Goal: Transaction & Acquisition: Purchase product/service

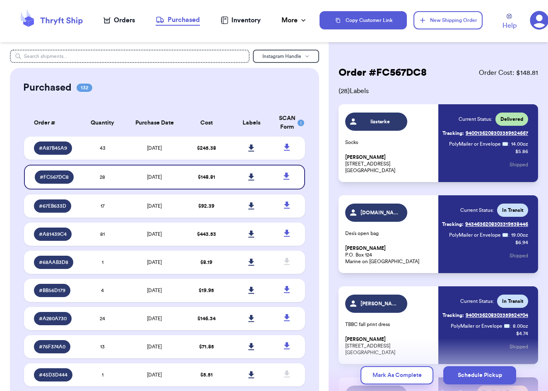
scroll to position [1203, 0]
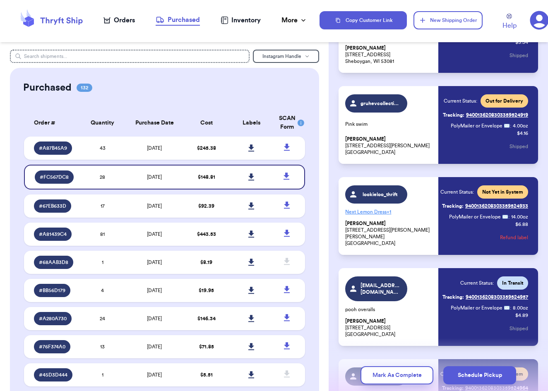
click at [48, 25] on icon at bounding box center [51, 20] width 66 height 22
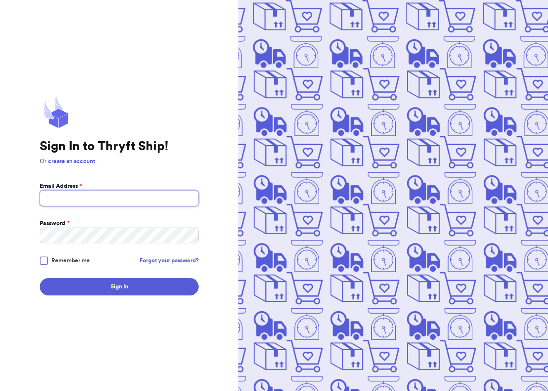
type input "[EMAIL_ADDRESS][DOMAIN_NAME]"
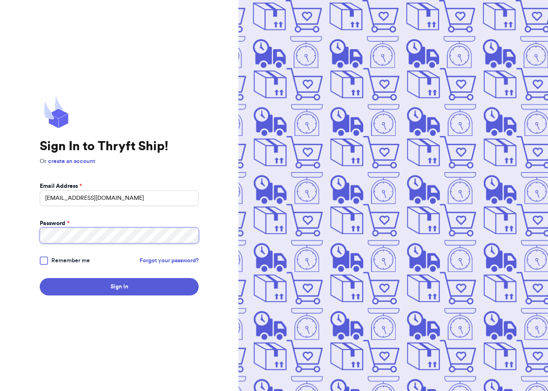
click at [119, 287] on button "Sign In" at bounding box center [119, 286] width 159 height 17
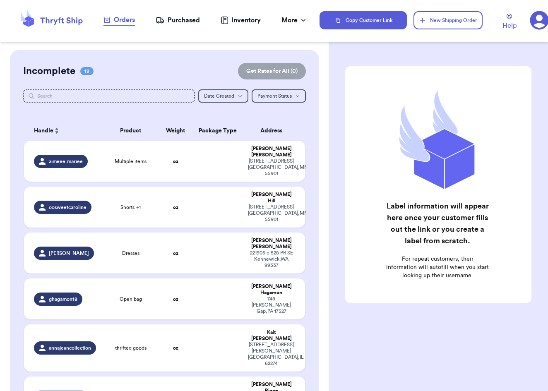
checkbox input "false"
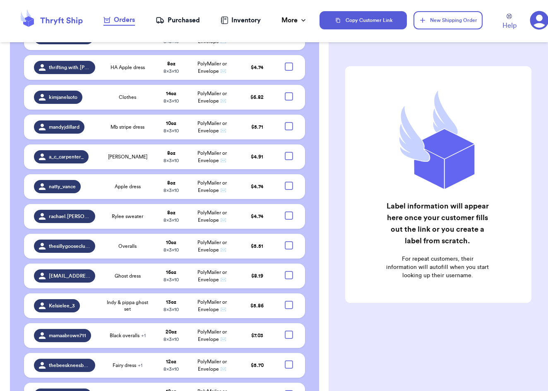
scroll to position [1500, 0]
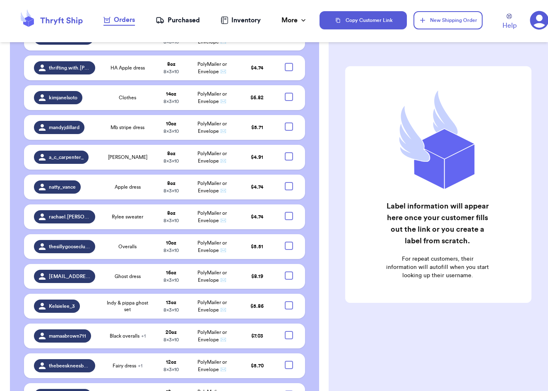
checkbox input "true"
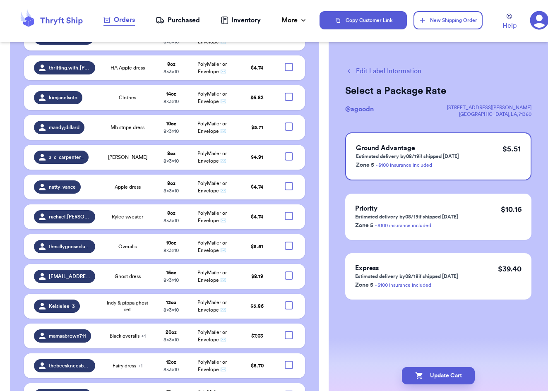
checkbox input "true"
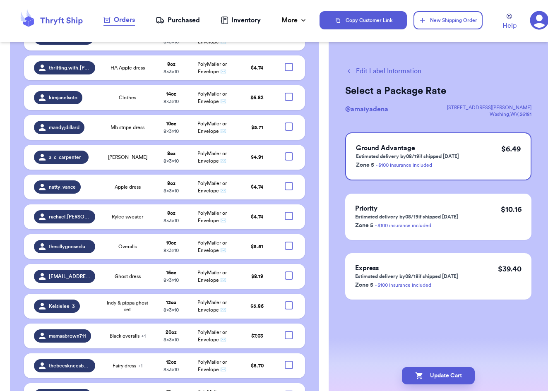
checkbox input "true"
click at [288, 391] on div at bounding box center [289, 395] width 8 height 8
click at [289, 391] on input "checkbox" at bounding box center [289, 391] width 0 height 0
checkbox input "true"
click at [292, 361] on div at bounding box center [289, 365] width 8 height 8
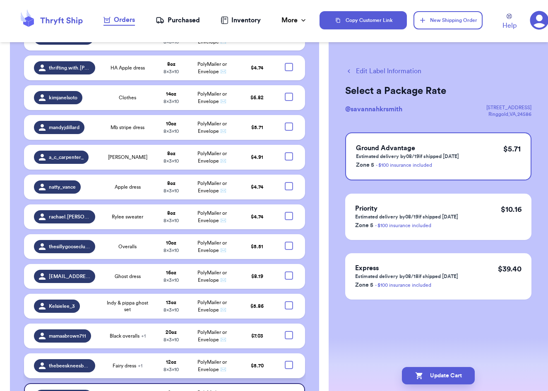
click at [289, 361] on input "checkbox" at bounding box center [289, 361] width 0 height 0
checkbox input "true"
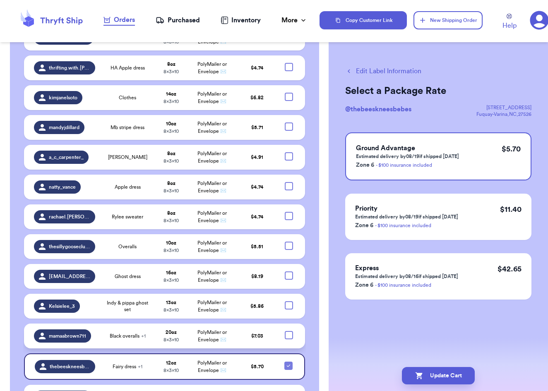
click at [293, 324] on td at bounding box center [291, 336] width 27 height 25
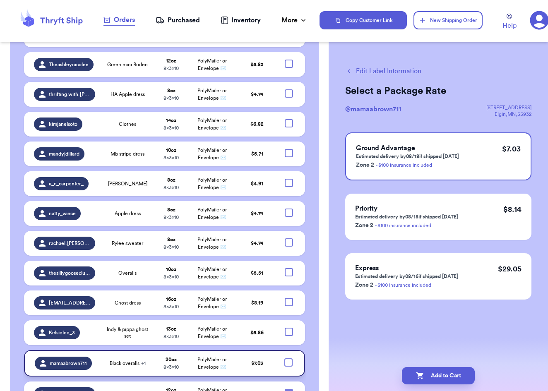
scroll to position [1472, 0]
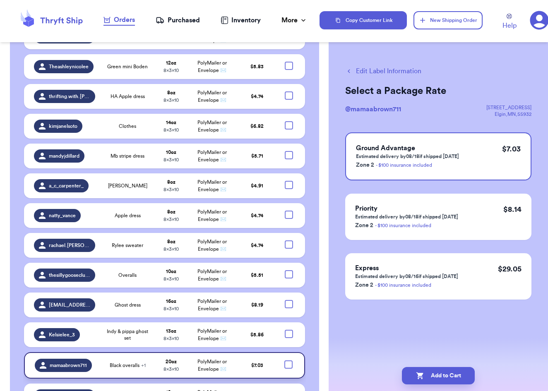
click at [290, 361] on div at bounding box center [289, 365] width 8 height 8
click at [289, 360] on input "checkbox" at bounding box center [288, 360] width 0 height 0
checkbox input "true"
click at [289, 330] on div at bounding box center [289, 334] width 8 height 8
click at [289, 330] on input "checkbox" at bounding box center [289, 330] width 0 height 0
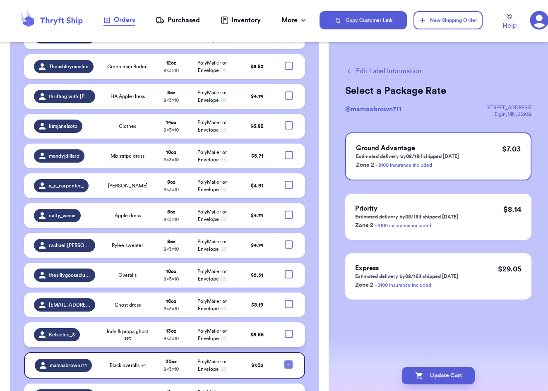
checkbox input "true"
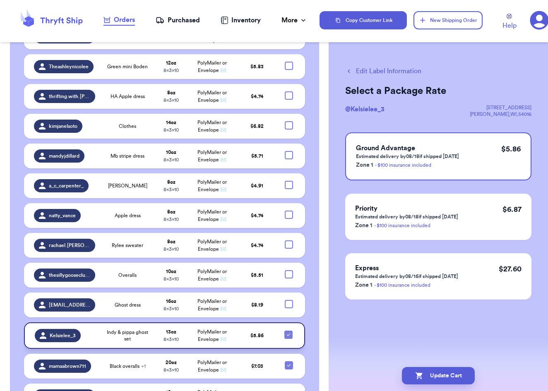
scroll to position [1446, 0]
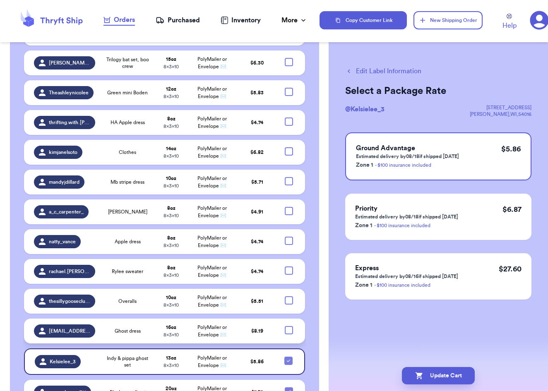
click at [289, 326] on div at bounding box center [289, 330] width 8 height 8
click at [289, 326] on input "checkbox" at bounding box center [289, 326] width 0 height 0
checkbox input "true"
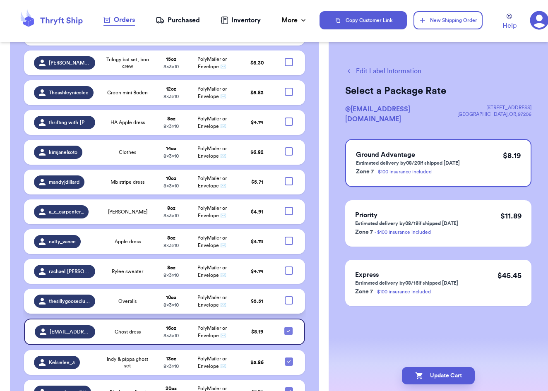
click at [289, 297] on div at bounding box center [289, 301] width 8 height 8
click at [289, 296] on input "checkbox" at bounding box center [289, 296] width 0 height 0
checkbox input "true"
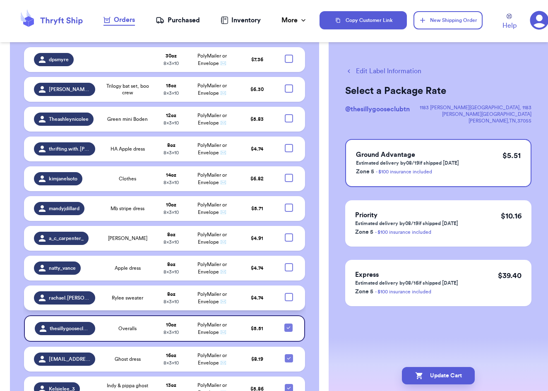
click at [288, 293] on div at bounding box center [289, 297] width 8 height 8
click at [289, 293] on input "checkbox" at bounding box center [289, 293] width 0 height 0
checkbox input "true"
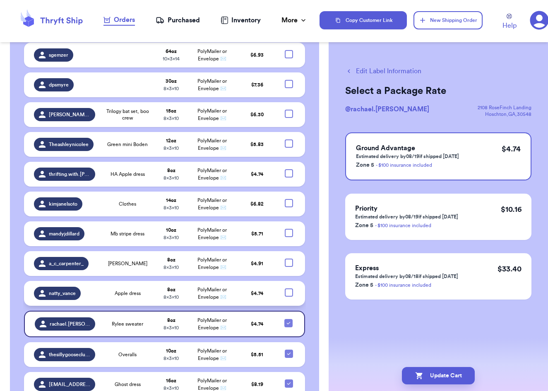
click at [288, 289] on div at bounding box center [289, 293] width 8 height 8
click at [289, 288] on input "checkbox" at bounding box center [289, 288] width 0 height 0
checkbox input "true"
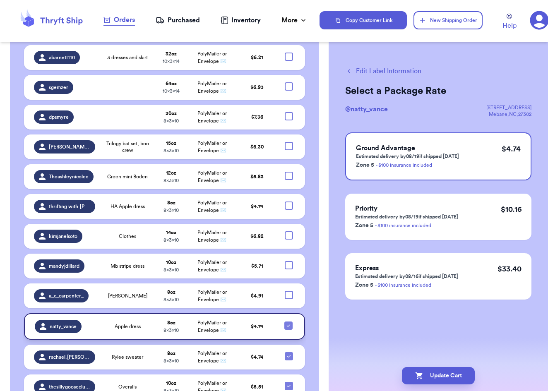
scroll to position [1360, 0]
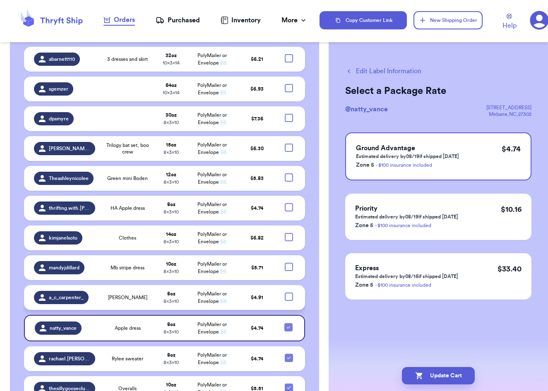
click at [288, 285] on td at bounding box center [291, 297] width 27 height 25
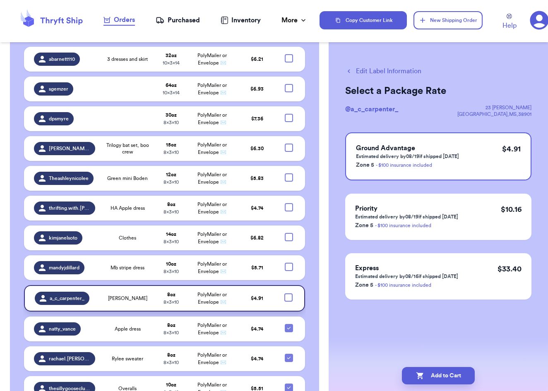
click at [289, 294] on div at bounding box center [289, 298] width 8 height 8
click at [289, 293] on input "checkbox" at bounding box center [288, 293] width 0 height 0
checkbox input "true"
click at [291, 263] on div at bounding box center [289, 267] width 8 height 8
click at [289, 263] on input "checkbox" at bounding box center [289, 263] width 0 height 0
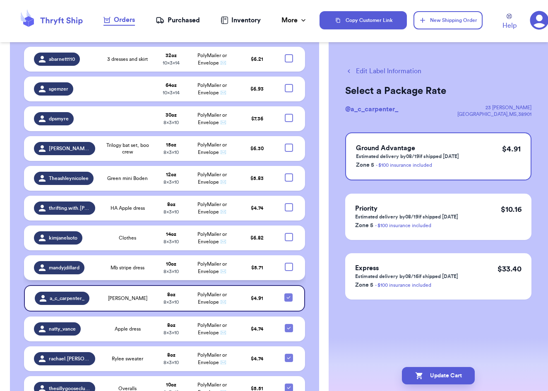
checkbox input "true"
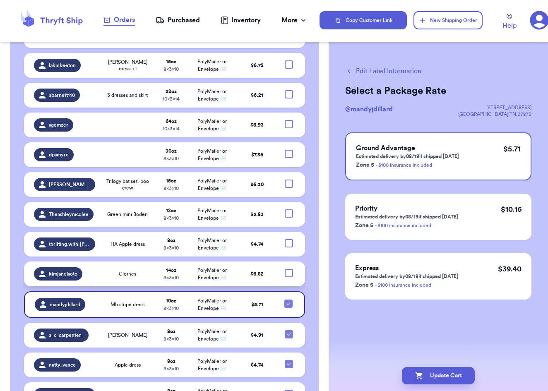
scroll to position [1323, 0]
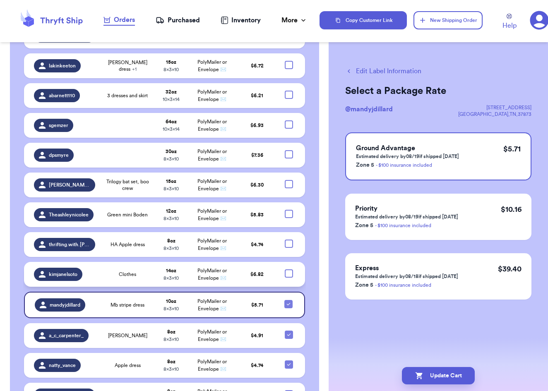
click at [290, 270] on div at bounding box center [289, 274] width 8 height 8
click at [289, 269] on input "checkbox" at bounding box center [289, 269] width 0 height 0
checkbox input "true"
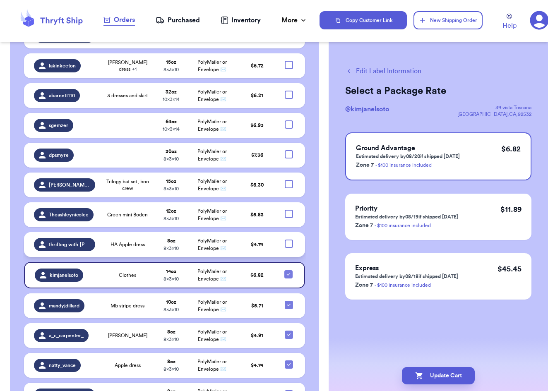
click at [289, 240] on div at bounding box center [289, 244] width 8 height 8
click at [289, 239] on input "checkbox" at bounding box center [289, 239] width 0 height 0
checkbox input "true"
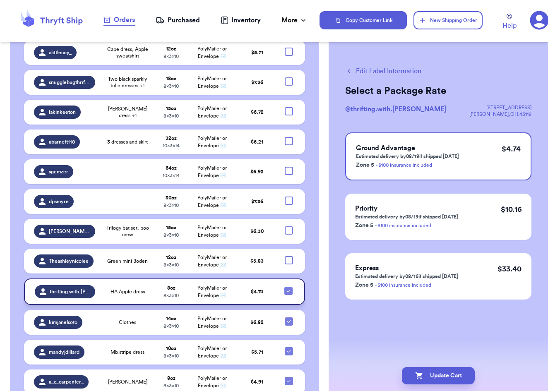
scroll to position [1275, 0]
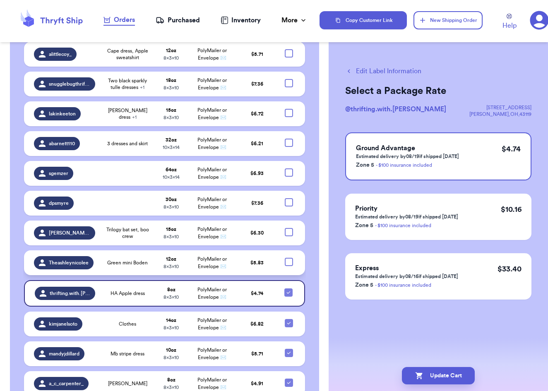
click at [287, 258] on div at bounding box center [289, 262] width 8 height 8
click at [289, 258] on input "checkbox" at bounding box center [289, 258] width 0 height 0
checkbox input "true"
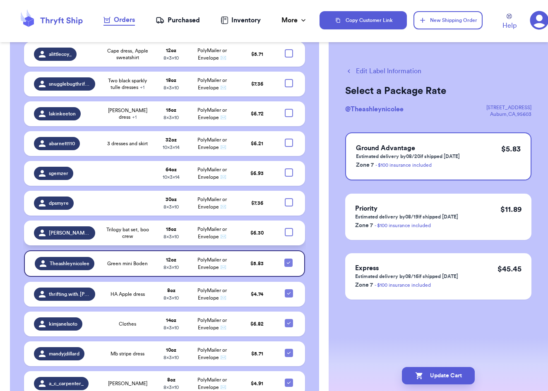
click at [290, 228] on div at bounding box center [289, 232] width 8 height 8
click at [289, 228] on input "checkbox" at bounding box center [289, 228] width 0 height 0
checkbox input "true"
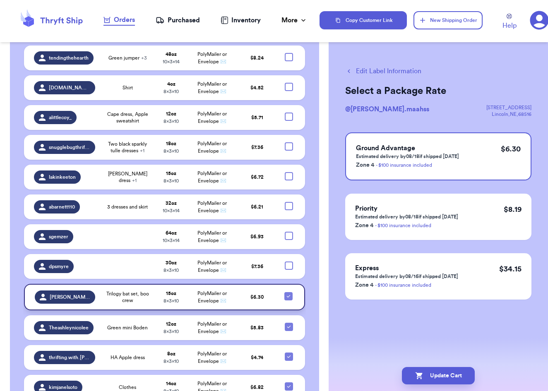
scroll to position [1209, 0]
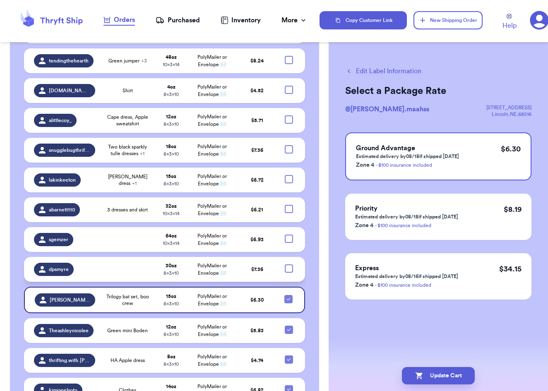
click at [291, 265] on div at bounding box center [289, 269] width 8 height 8
click at [289, 264] on input "checkbox" at bounding box center [289, 264] width 0 height 0
checkbox input "true"
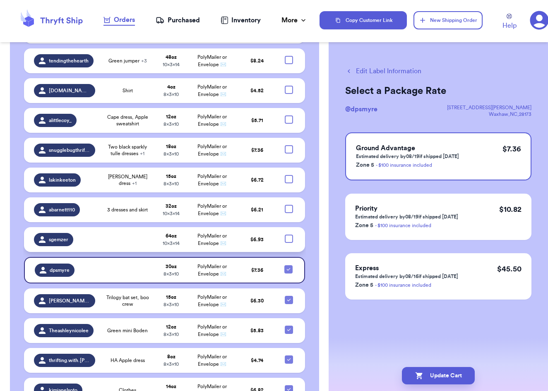
click at [287, 235] on div at bounding box center [289, 239] width 8 height 8
click at [289, 234] on input "checkbox" at bounding box center [289, 234] width 0 height 0
checkbox input "true"
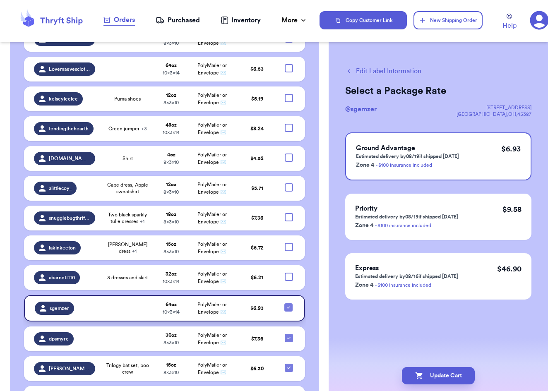
scroll to position [1137, 0]
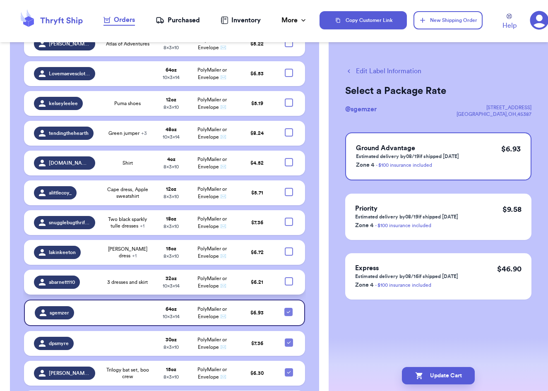
click at [288, 278] on div at bounding box center [289, 282] width 8 height 8
click at [289, 277] on input "checkbox" at bounding box center [289, 277] width 0 height 0
checkbox input "true"
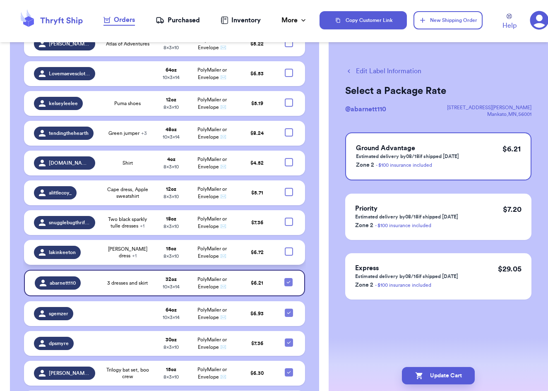
click at [291, 248] on div at bounding box center [289, 252] width 8 height 8
click at [289, 247] on input "checkbox" at bounding box center [289, 247] width 0 height 0
checkbox input "true"
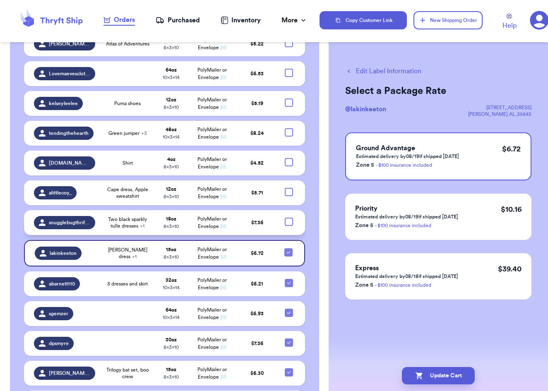
click at [287, 218] on div at bounding box center [289, 222] width 8 height 8
click at [289, 217] on input "checkbox" at bounding box center [289, 217] width 0 height 0
checkbox input "true"
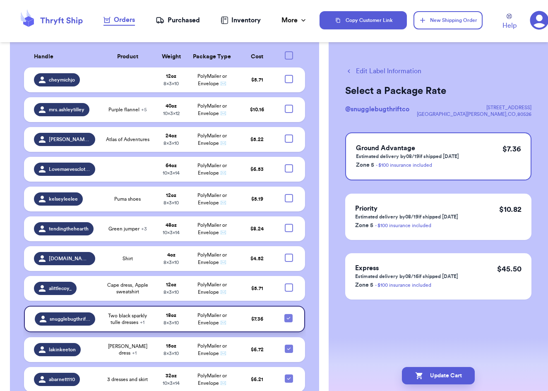
scroll to position [1033, 0]
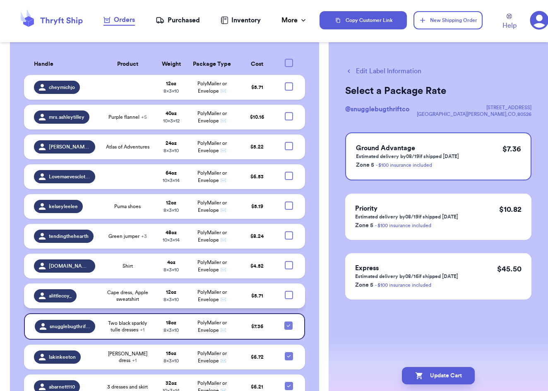
click at [289, 291] on div at bounding box center [289, 295] width 8 height 8
click at [289, 291] on input "checkbox" at bounding box center [289, 291] width 0 height 0
checkbox input "true"
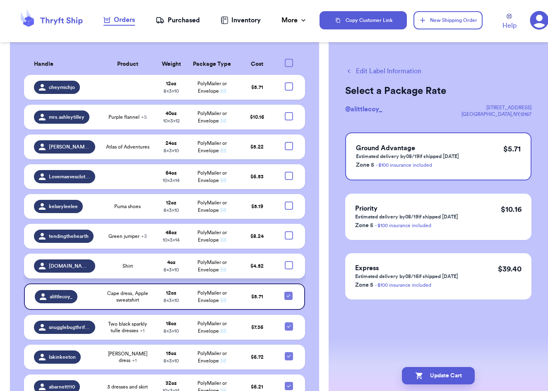
click at [290, 261] on div at bounding box center [289, 265] width 8 height 8
click at [289, 261] on input "checkbox" at bounding box center [289, 261] width 0 height 0
checkbox input "true"
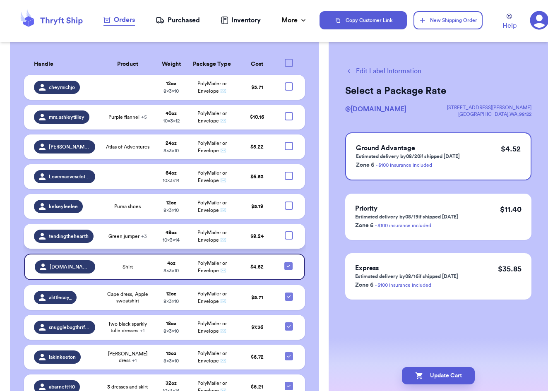
click at [289, 232] on div at bounding box center [289, 236] width 8 height 8
click at [289, 231] on input "checkbox" at bounding box center [289, 231] width 0 height 0
checkbox input "true"
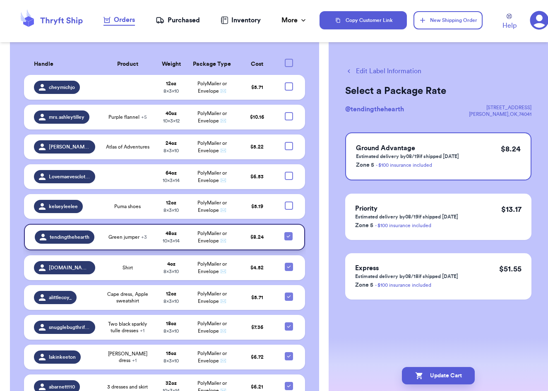
scroll to position [972, 0]
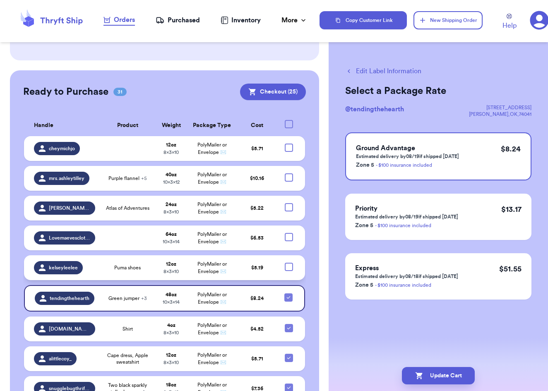
click at [290, 263] on div at bounding box center [289, 267] width 8 height 8
click at [289, 263] on input "checkbox" at bounding box center [289, 263] width 0 height 0
checkbox input "true"
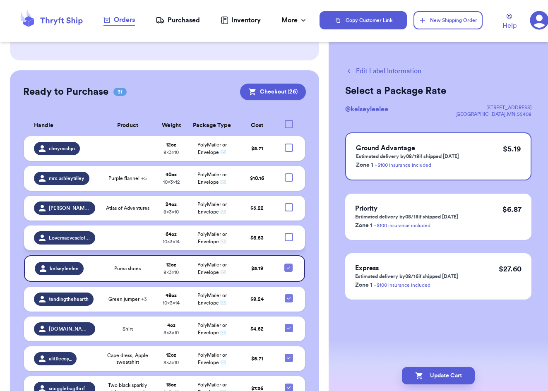
click at [289, 233] on div at bounding box center [289, 237] width 8 height 8
click at [289, 233] on input "checkbox" at bounding box center [289, 233] width 0 height 0
checkbox input "true"
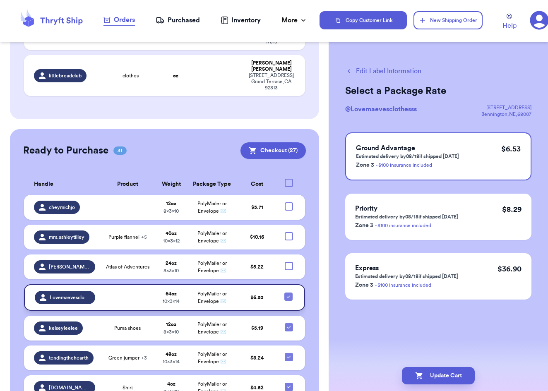
scroll to position [912, 0]
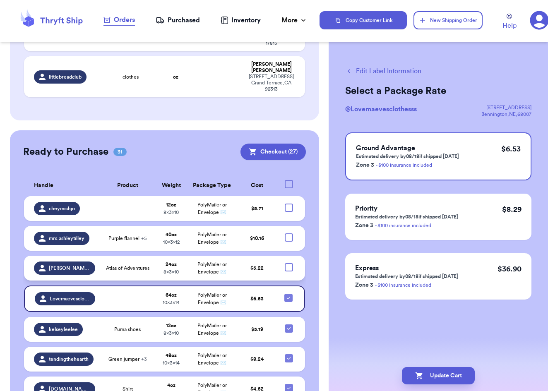
click at [290, 263] on div at bounding box center [289, 267] width 8 height 8
click at [289, 263] on input "checkbox" at bounding box center [289, 263] width 0 height 0
checkbox input "true"
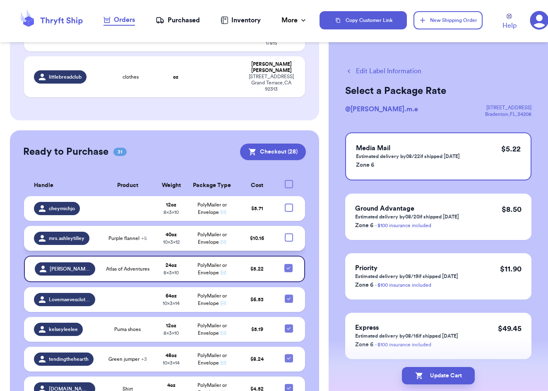
click at [290, 234] on div at bounding box center [289, 238] width 8 height 8
click at [289, 233] on input "checkbox" at bounding box center [289, 233] width 0 height 0
checkbox input "true"
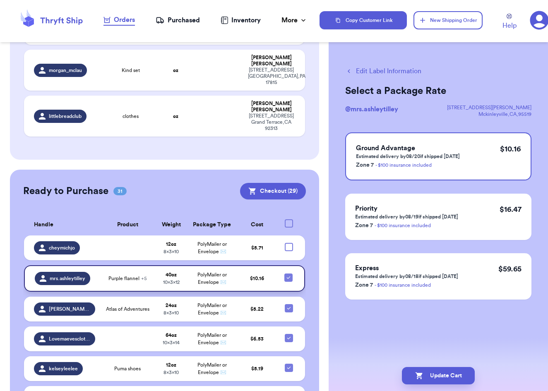
scroll to position [871, 0]
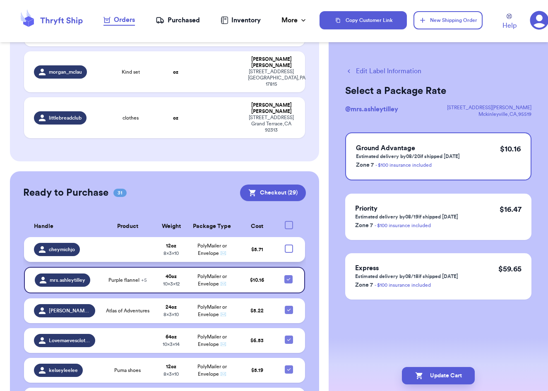
click at [290, 245] on div at bounding box center [289, 249] width 8 height 8
click at [289, 244] on input "checkbox" at bounding box center [289, 244] width 0 height 0
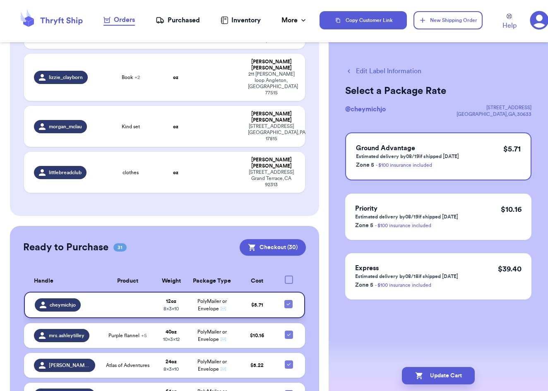
scroll to position [813, 0]
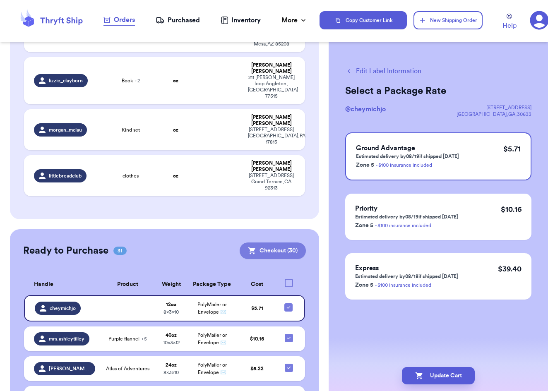
click at [290, 243] on button "Checkout ( 30 )" at bounding box center [273, 251] width 66 height 17
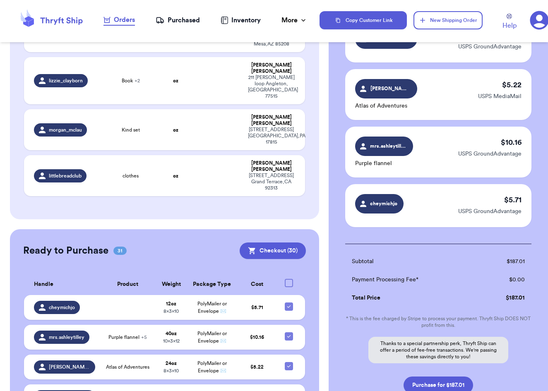
scroll to position [1610, 0]
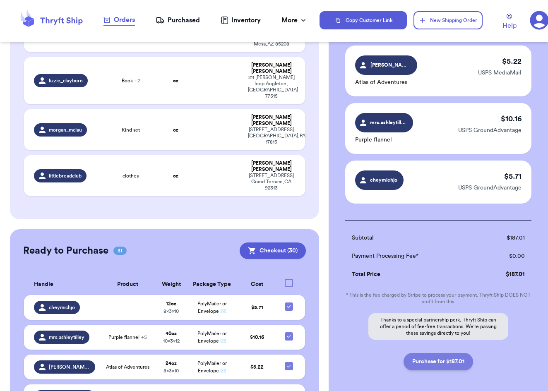
click at [421, 353] on button "Purchase for $187.01" at bounding box center [439, 361] width 70 height 17
checkbox input "false"
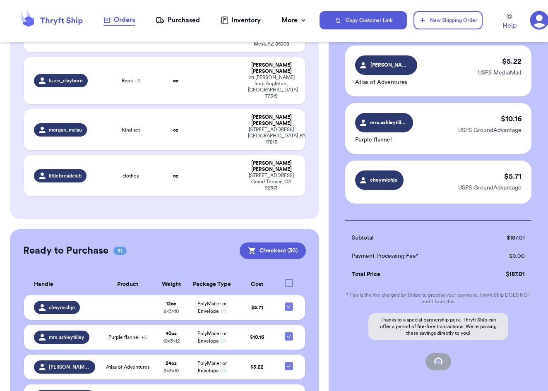
checkbox input "false"
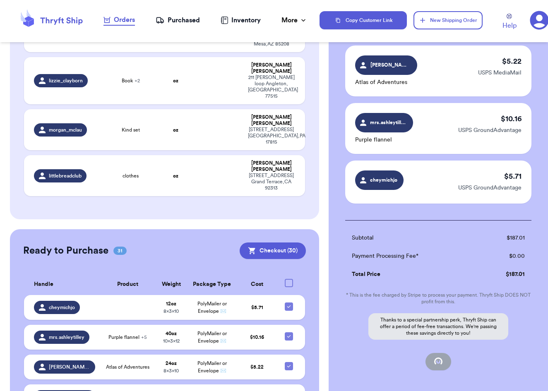
checkbox input "false"
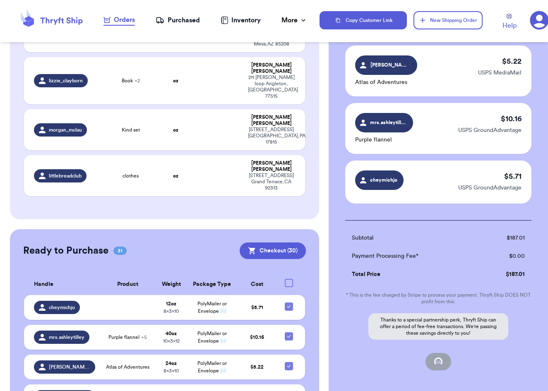
checkbox input "false"
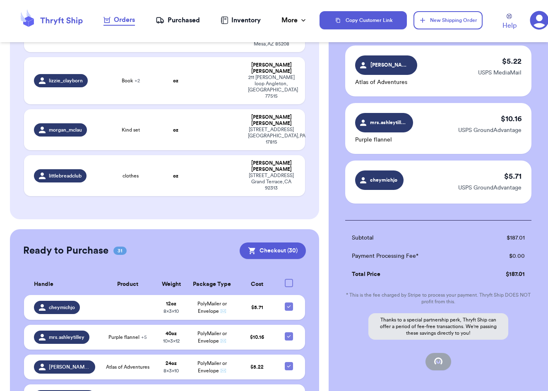
checkbox input "false"
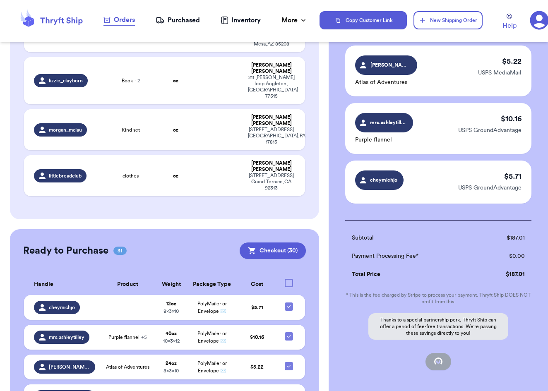
checkbox input "false"
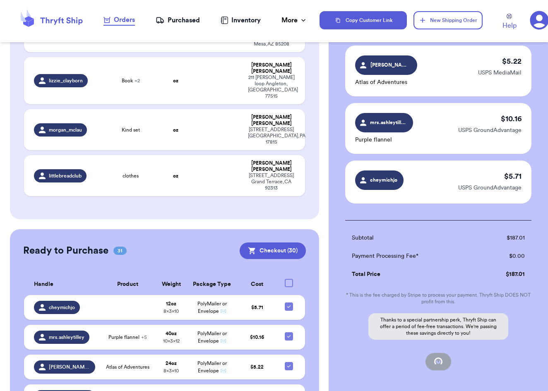
checkbox input "false"
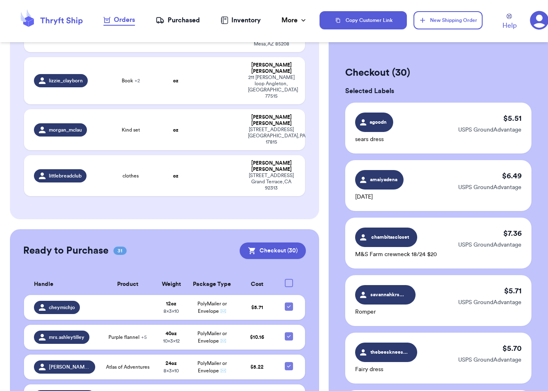
scroll to position [601, 0]
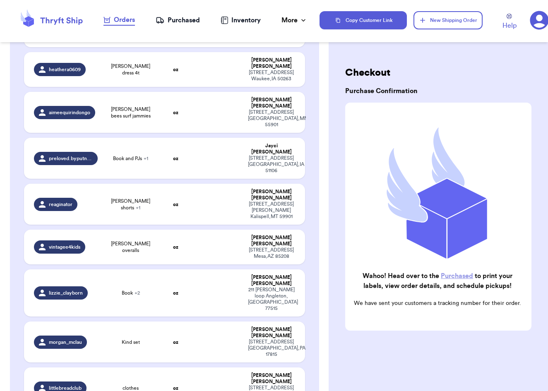
click at [174, 19] on div "Purchased" at bounding box center [178, 20] width 44 height 10
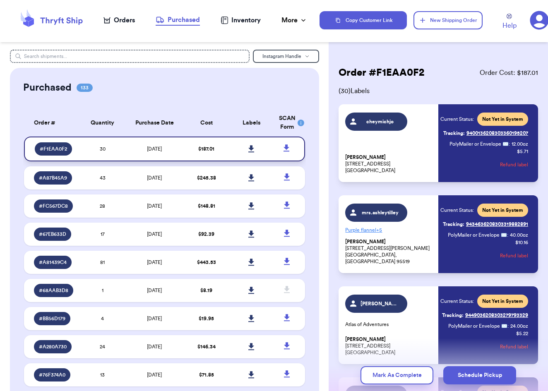
click at [251, 152] on icon at bounding box center [252, 148] width 6 height 7
